Goal: Task Accomplishment & Management: Complete application form

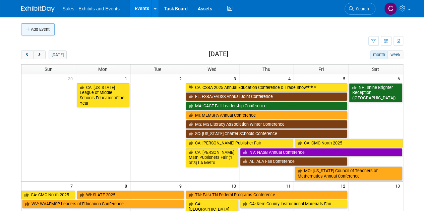
drag, startPoint x: 0, startPoint y: 0, endPoint x: 41, endPoint y: 27, distance: 49.1
click at [41, 27] on button "Add Event" at bounding box center [38, 29] width 34 height 12
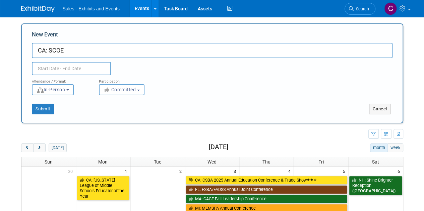
paste input "Mathematics Curriculum Fair"
type input "CA: SCOE Mathematics Curriculum Fair"
click at [52, 68] on input "text" at bounding box center [71, 68] width 79 height 13
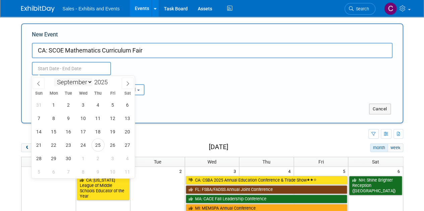
click at [79, 83] on select "January February March April May June July August September October November De…" at bounding box center [73, 82] width 39 height 8
select select "11"
click at [54, 78] on select "January February March April May June July August September October November De…" at bounding box center [73, 82] width 39 height 8
click at [65, 118] on span "9" at bounding box center [68, 118] width 13 height 13
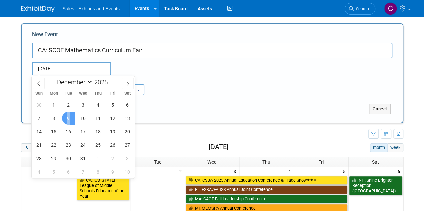
type input "Dec 9, 2025 to Dec 9, 2025"
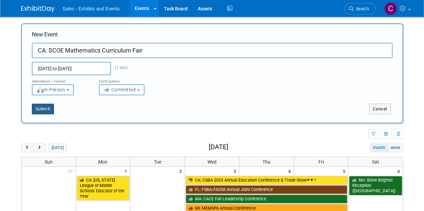
click at [52, 113] on button "Submit" at bounding box center [43, 109] width 22 height 11
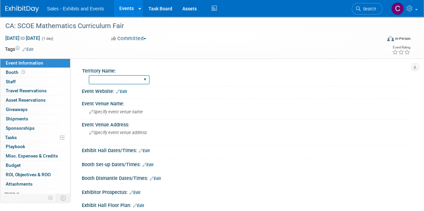
click at [105, 79] on select "Atlantic Southeast Central Southwest Pacific Mountain National Strategic Partne…" at bounding box center [119, 79] width 61 height 9
select select "Pacific"
click at [89, 75] on select "Atlantic Southeast Central Southwest Pacific Mountain National Strategic Partne…" at bounding box center [119, 79] width 61 height 9
click at [34, 50] on link "Edit" at bounding box center [27, 49] width 11 height 5
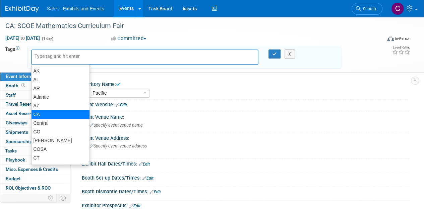
click at [43, 116] on div "CA" at bounding box center [60, 114] width 59 height 9
type input "CA"
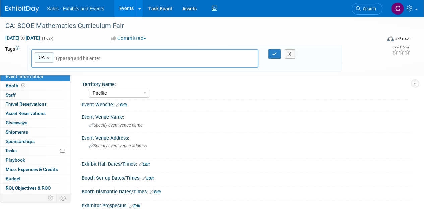
click at [93, 58] on input "text" at bounding box center [102, 58] width 94 height 7
type input "p"
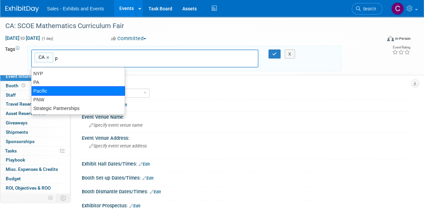
click at [60, 92] on div "Pacific" at bounding box center [78, 90] width 94 height 9
type input "CA, Pacific"
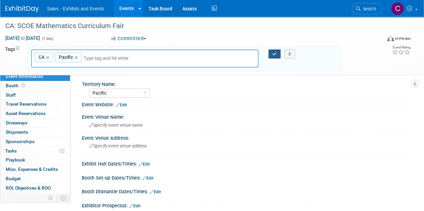
click at [273, 53] on icon "button" at bounding box center [274, 54] width 5 height 4
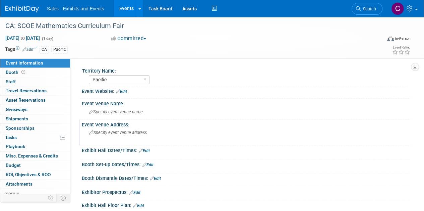
click at [105, 136] on div "Specify event venue address" at bounding box center [150, 135] width 127 height 15
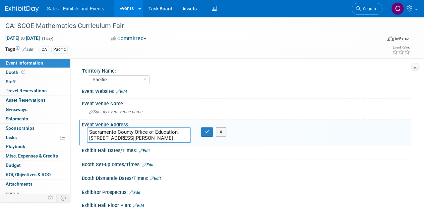
click at [101, 132] on textarea "Sacramento County Office of Education, 10474 Mather Blvd, Mather, CA 95655" at bounding box center [139, 135] width 104 height 15
drag, startPoint x: 101, startPoint y: 132, endPoint x: 181, endPoint y: 131, distance: 80.1
click at [181, 131] on textarea "Sacramento County Office of Education, [STREET_ADDRESS][PERSON_NAME][PERSON_NAM…" at bounding box center [139, 135] width 104 height 15
type textarea "[STREET_ADDRESS][PERSON_NAME][PERSON_NAME]"
click at [116, 115] on div "Specify event venue name" at bounding box center [246, 112] width 319 height 10
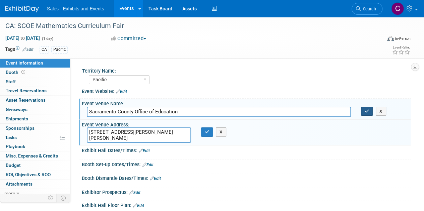
type input "Sacramento County Office of Education"
click at [366, 111] on icon "button" at bounding box center [367, 111] width 5 height 4
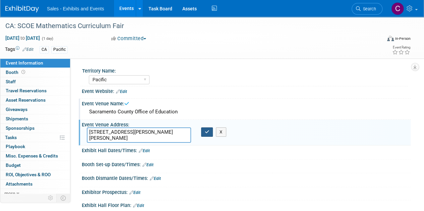
click at [205, 131] on icon "button" at bounding box center [207, 132] width 5 height 4
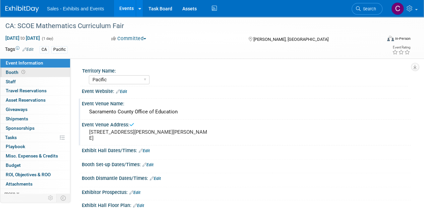
click at [14, 70] on span "Booth" at bounding box center [16, 72] width 21 height 5
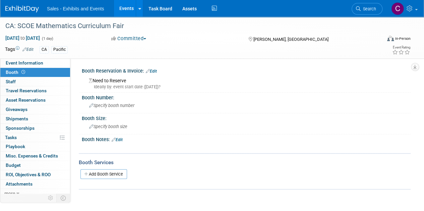
click at [154, 71] on link "Edit" at bounding box center [151, 71] width 11 height 5
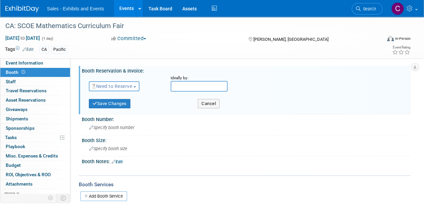
click at [119, 87] on span "Need to Reserve" at bounding box center [112, 86] width 40 height 5
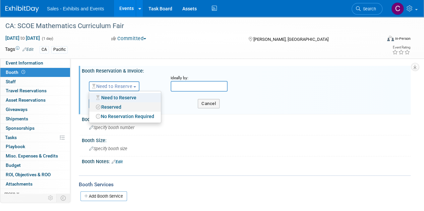
click at [110, 108] on link "Reserved" at bounding box center [125, 107] width 72 height 9
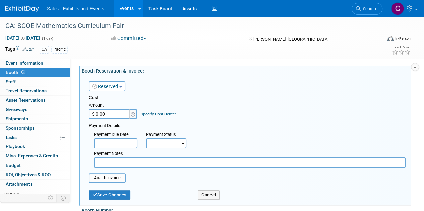
click at [179, 142] on select "Not Paid Yet Partially Paid Paid in Full" at bounding box center [166, 144] width 40 height 10
select select "1"
click at [146, 139] on select "Not Paid Yet Partially Paid Paid in Full" at bounding box center [166, 144] width 40 height 10
click at [115, 114] on input "$ 0.00" at bounding box center [110, 114] width 42 height 10
type input "$ 500.00"
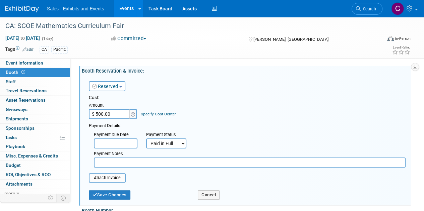
click at [119, 162] on input "text" at bounding box center [250, 163] width 312 height 10
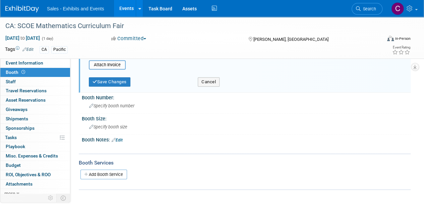
scroll to position [112, 0]
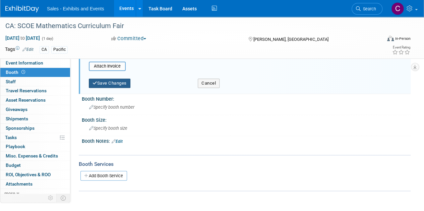
type input "amex"
click at [113, 85] on button "Save Changes" at bounding box center [110, 83] width 42 height 9
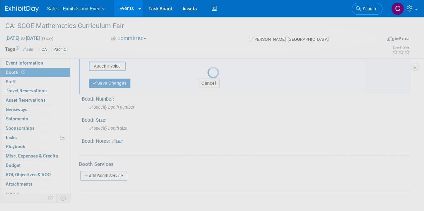
scroll to position [66, 0]
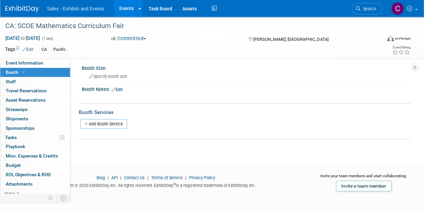
click at [118, 90] on link "Edit" at bounding box center [117, 89] width 11 height 5
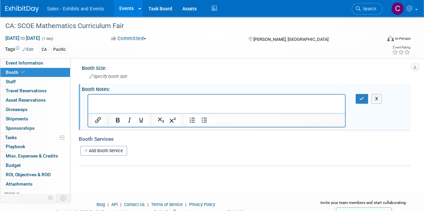
scroll to position [0, 0]
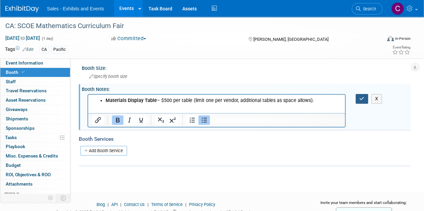
click at [357, 99] on button "button" at bounding box center [362, 99] width 12 height 10
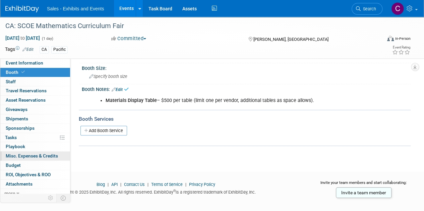
click at [29, 156] on span "Misc. Expenses & Credits 0" at bounding box center [32, 156] width 52 height 5
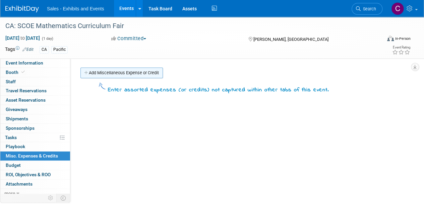
click at [121, 75] on link "Add Miscellaneous Expense or Credit" at bounding box center [121, 73] width 82 height 11
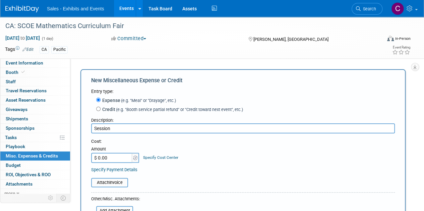
type input "Session"
click at [116, 158] on input "$ 0.00" at bounding box center [112, 158] width 42 height 10
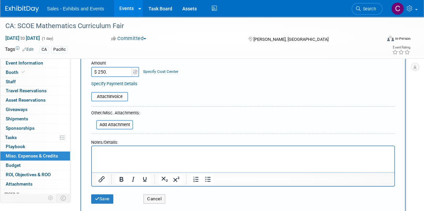
scroll to position [96, 0]
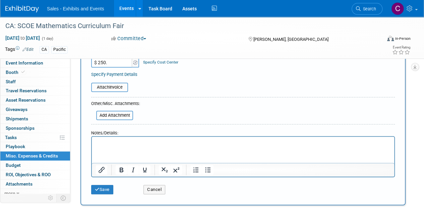
type input "$ 250.00"
click at [101, 146] on html at bounding box center [243, 141] width 302 height 9
drag, startPoint x: 101, startPoint y: 150, endPoint x: 102, endPoint y: 157, distance: 7.1
click at [102, 146] on html at bounding box center [243, 141] width 302 height 9
drag, startPoint x: 102, startPoint y: 157, endPoint x: 99, endPoint y: 150, distance: 7.5
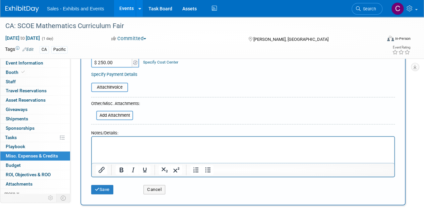
click at [99, 146] on html at bounding box center [243, 141] width 302 height 9
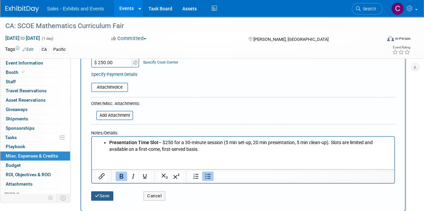
click at [101, 197] on button "Save" at bounding box center [102, 196] width 22 height 9
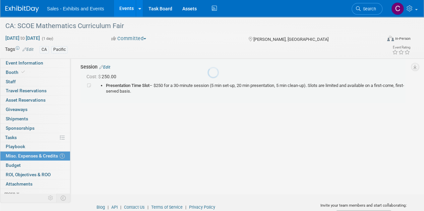
scroll to position [15, 0]
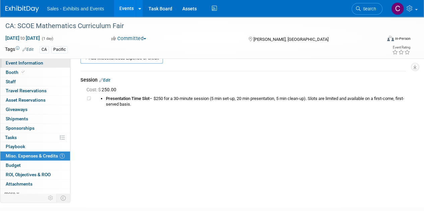
click at [26, 63] on span "Event Information" at bounding box center [25, 62] width 38 height 5
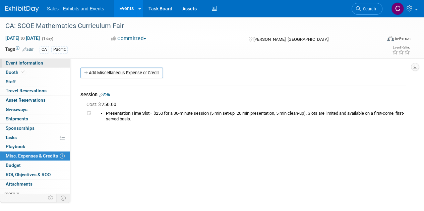
select select "Pacific"
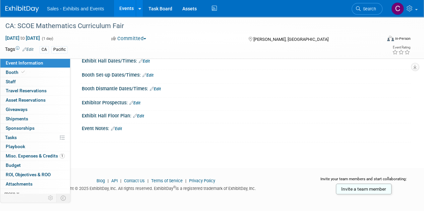
scroll to position [92, 0]
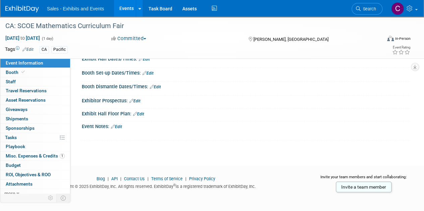
click at [119, 126] on link "Edit" at bounding box center [116, 127] width 11 height 5
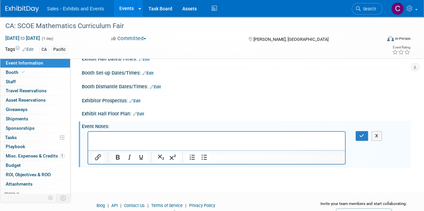
scroll to position [0, 0]
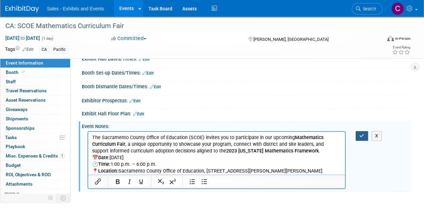
click at [359, 134] on icon "button" at bounding box center [361, 136] width 5 height 5
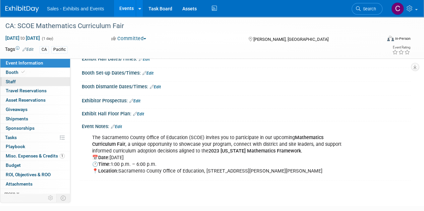
click at [9, 85] on link "0 Staff 0" at bounding box center [35, 81] width 70 height 9
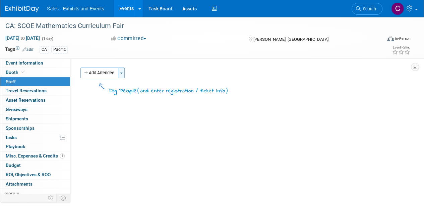
click at [121, 75] on button "Toggle Dropdown" at bounding box center [121, 73] width 7 height 11
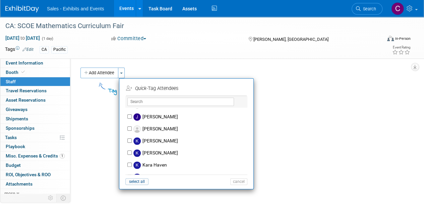
scroll to position [1732, 0]
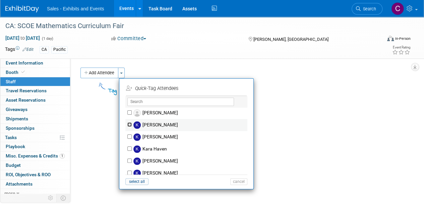
click at [128, 123] on input "Kajsa Freborg" at bounding box center [129, 125] width 4 height 4
checkbox input "true"
click at [239, 89] on button "Apply" at bounding box center [236, 89] width 20 height 10
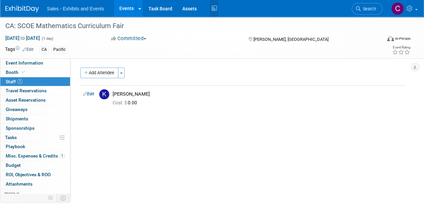
click at [213, 8] on icon at bounding box center [214, 8] width 8 height 10
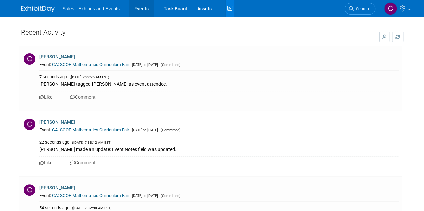
click at [138, 7] on link "Events" at bounding box center [141, 8] width 24 height 17
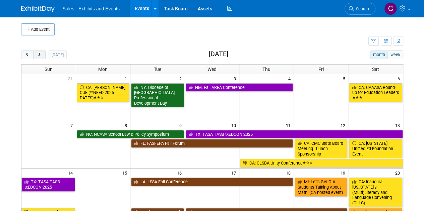
click at [37, 54] on span "next" at bounding box center [39, 55] width 5 height 4
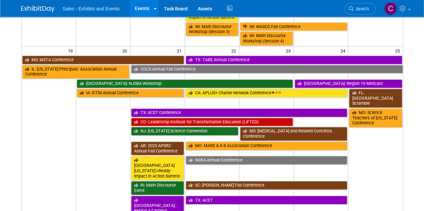
scroll to position [234, 0]
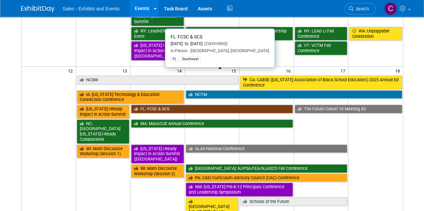
click at [146, 105] on link "FL: FCSC & SCS" at bounding box center [212, 109] width 162 height 9
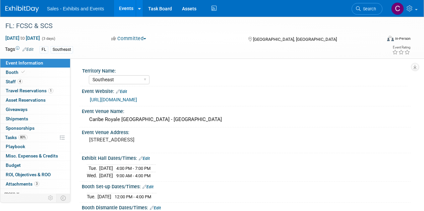
select select "Southeast"
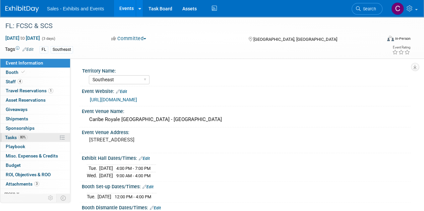
click at [9, 139] on span "Tasks 80%" at bounding box center [16, 137] width 22 height 5
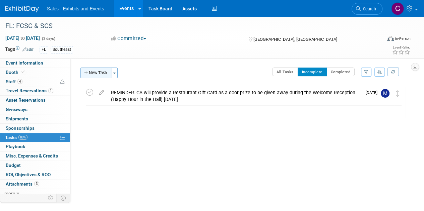
click at [95, 70] on button "New Task" at bounding box center [95, 73] width 31 height 11
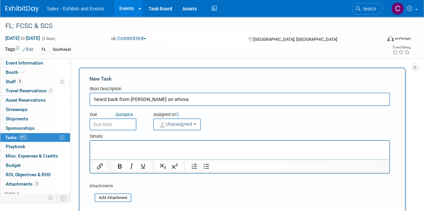
type input "heard back from Noelle on whova"
click at [117, 125] on input "text" at bounding box center [112, 125] width 47 height 12
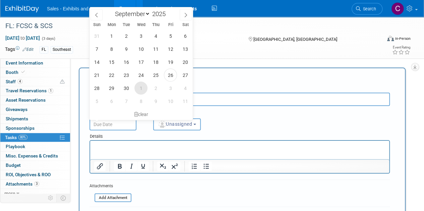
click at [142, 88] on span "1" at bounding box center [140, 88] width 13 height 13
type input "Oct 1, 2025"
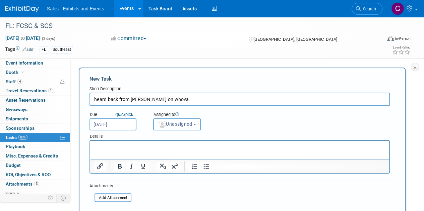
click at [181, 127] on span "Unassigned" at bounding box center [175, 124] width 34 height 5
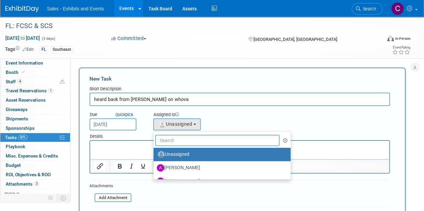
click at [184, 136] on input "text" at bounding box center [217, 140] width 124 height 11
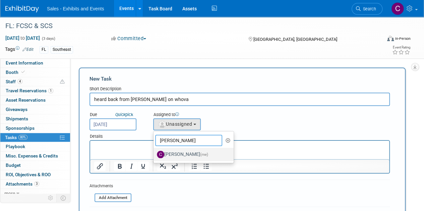
type input "christine"
click at [200, 153] on span "(me)" at bounding box center [204, 155] width 8 height 5
click at [155, 153] on input "Christine Lurz (me)" at bounding box center [152, 154] width 4 height 4
select select "a9e3834d-668b-4315-a5d4-069993be606a"
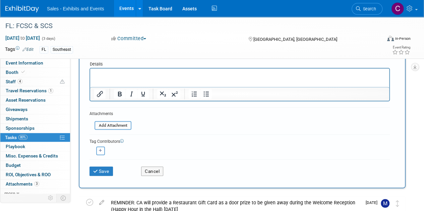
scroll to position [84, 0]
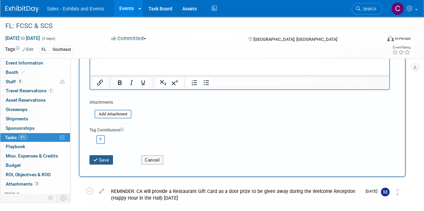
click at [94, 159] on icon "submit" at bounding box center [96, 160] width 6 height 5
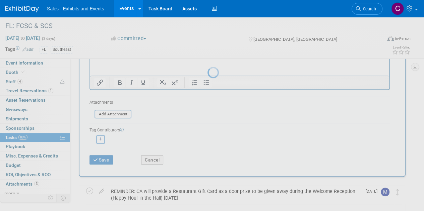
scroll to position [0, 0]
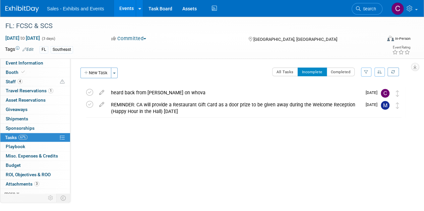
click at [123, 6] on link "Events" at bounding box center [126, 8] width 24 height 17
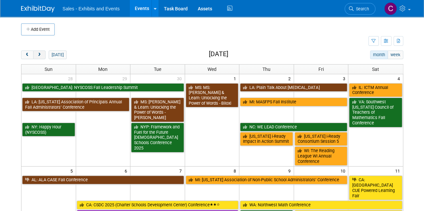
click at [38, 55] on span "next" at bounding box center [39, 55] width 5 height 4
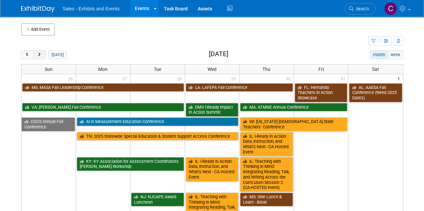
click at [38, 55] on span "next" at bounding box center [39, 55] width 5 height 4
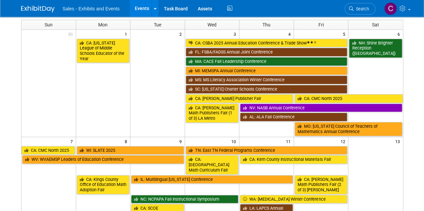
scroll to position [72, 0]
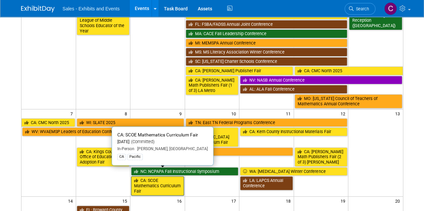
click at [153, 178] on link "CA: SCOE Mathematics Curriculum Fair" at bounding box center [157, 186] width 53 height 19
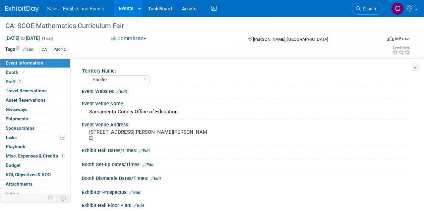
select select "Pacific"
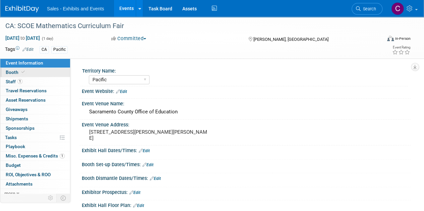
click at [26, 70] on link "Booth" at bounding box center [35, 72] width 70 height 9
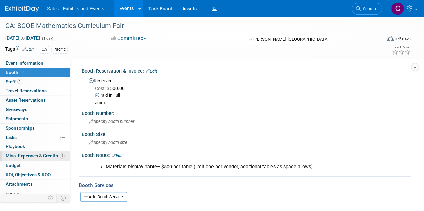
click at [23, 155] on span "Misc. Expenses & Credits 1" at bounding box center [35, 156] width 59 height 5
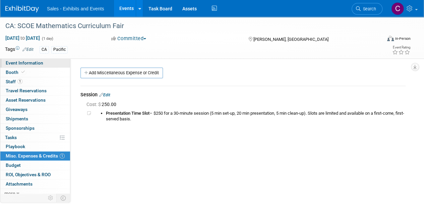
click at [18, 63] on span "Event Information" at bounding box center [25, 62] width 38 height 5
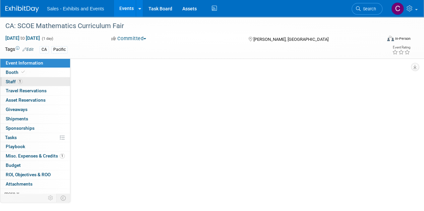
select select "Pacific"
